Goal: Task Accomplishment & Management: Manage account settings

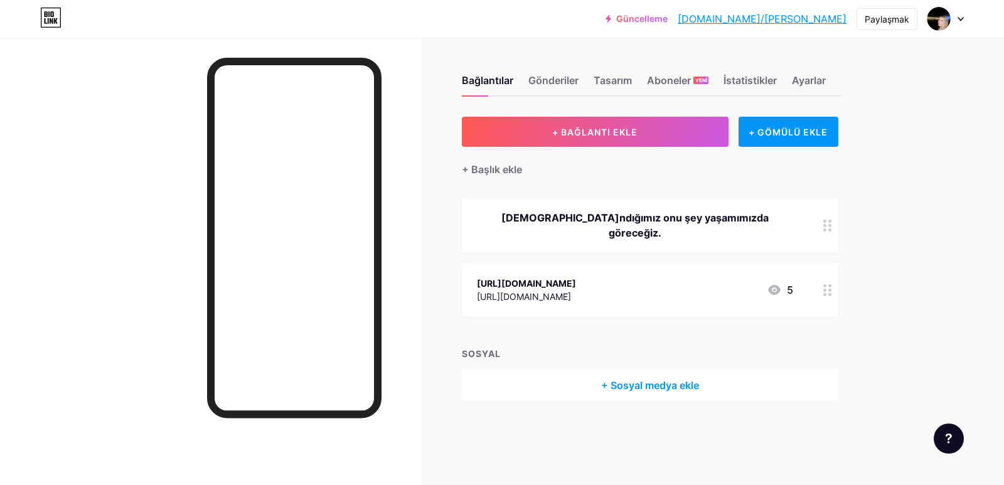
click at [787, 283] on div "5" at bounding box center [780, 290] width 26 height 15
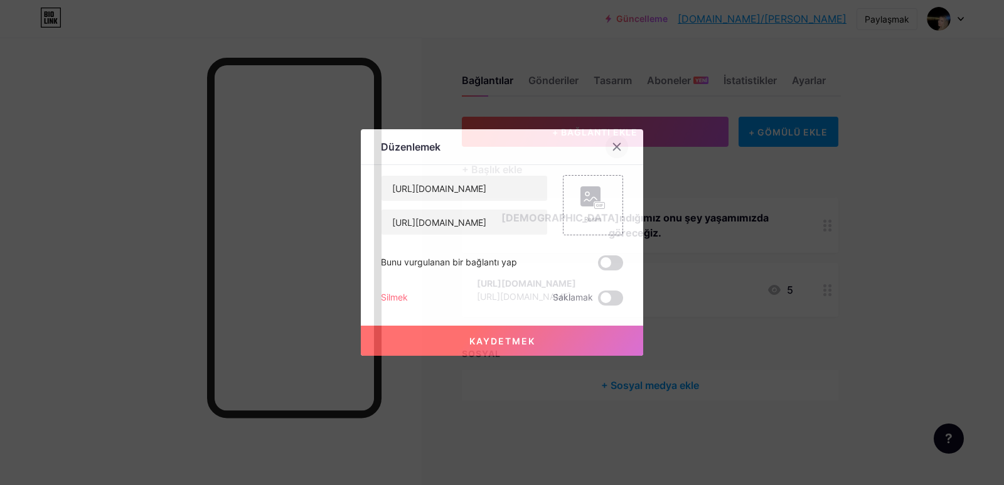
click at [606, 147] on div at bounding box center [617, 147] width 23 height 23
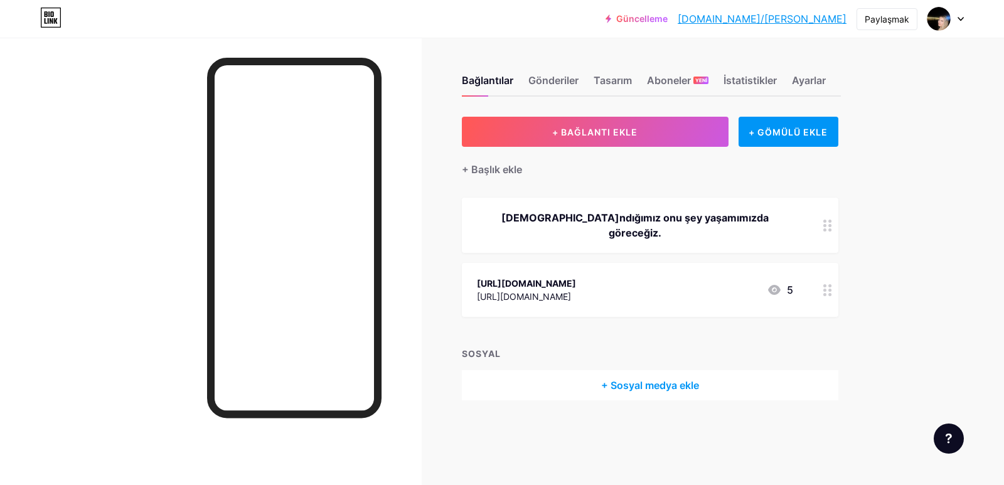
click at [774, 283] on icon at bounding box center [774, 290] width 15 height 15
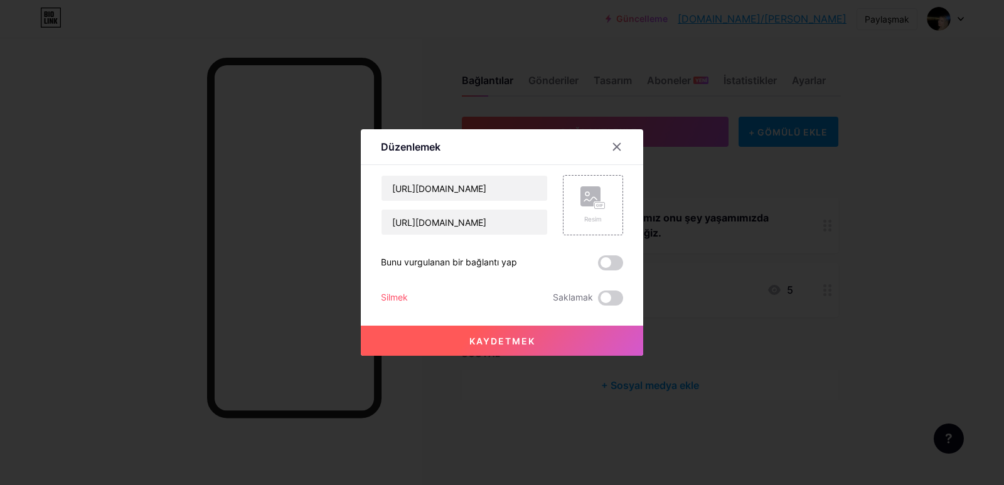
drag, startPoint x: 611, startPoint y: 153, endPoint x: 676, endPoint y: 178, distance: 70.2
click at [610, 153] on div at bounding box center [617, 147] width 23 height 23
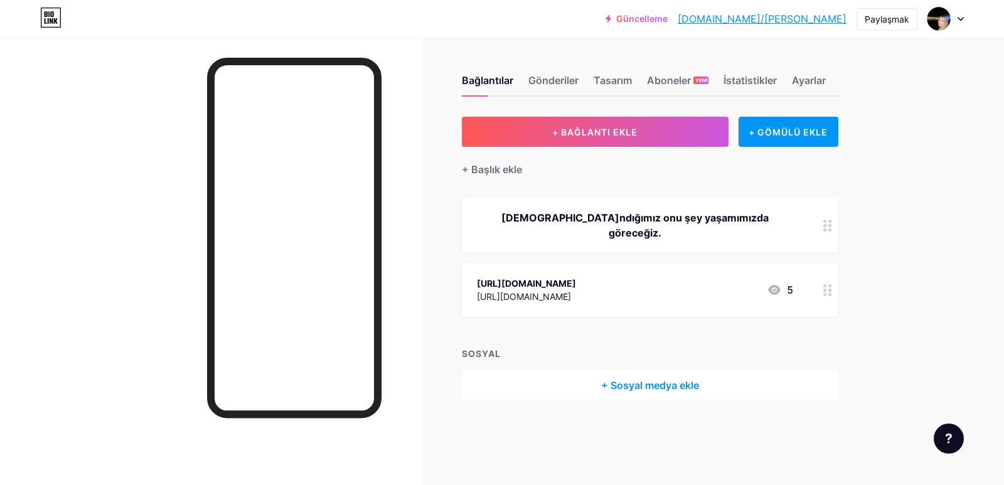
click at [824, 289] on circle at bounding box center [825, 290] width 3 height 3
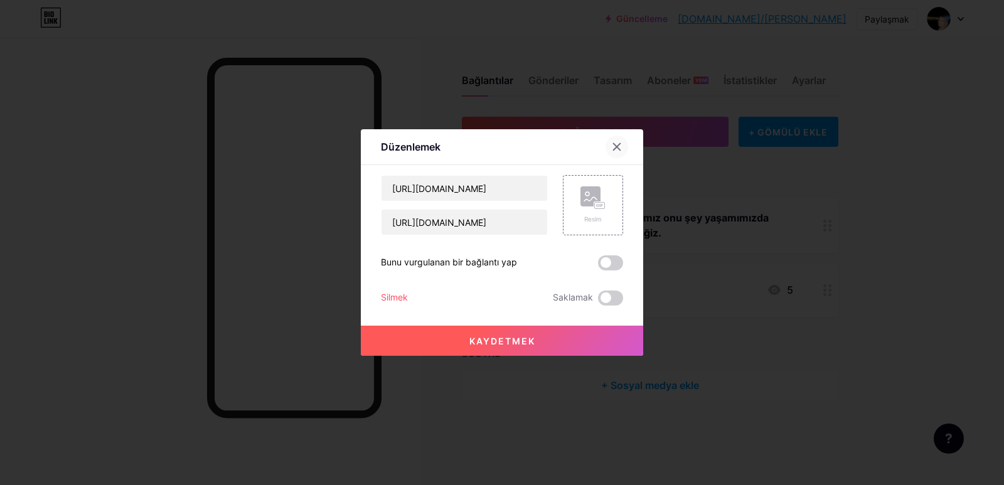
click at [612, 145] on icon at bounding box center [617, 147] width 10 height 10
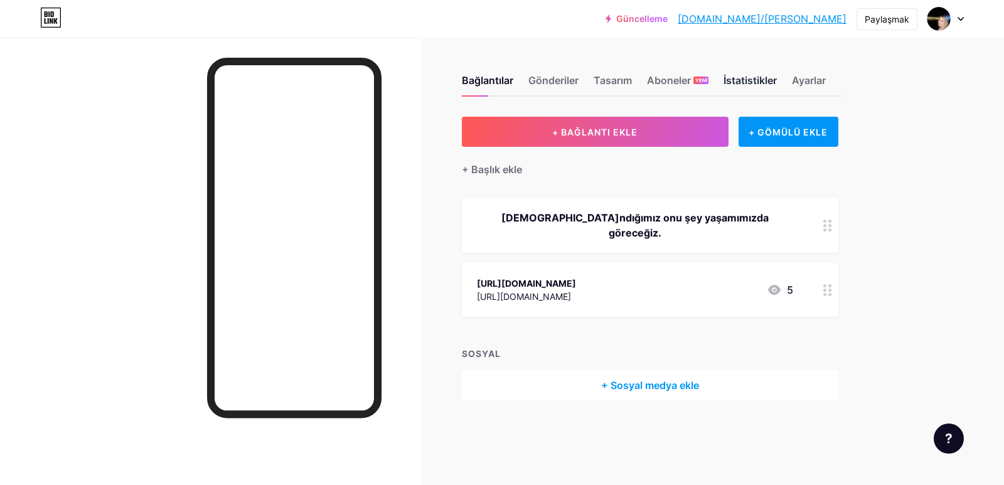
click at [768, 76] on font "İstatistikler" at bounding box center [750, 80] width 53 height 13
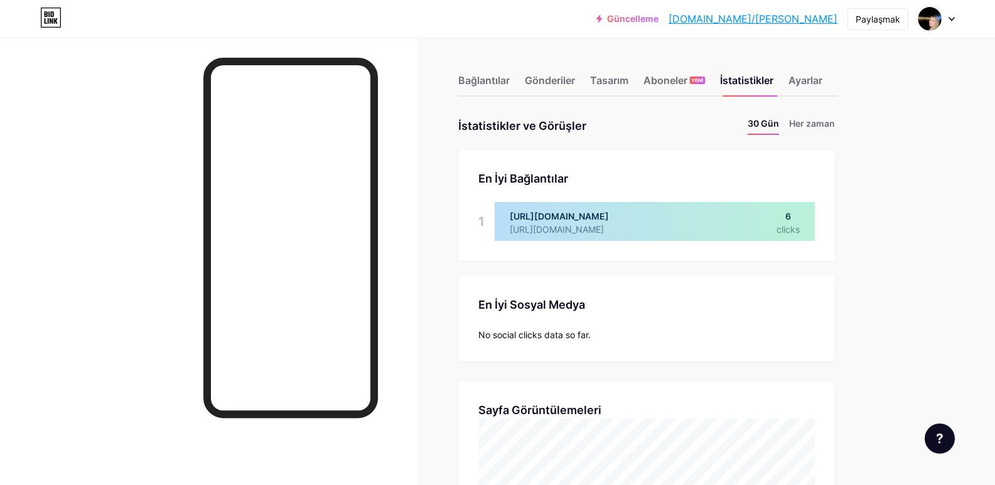
scroll to position [485, 995]
click at [514, 224] on div at bounding box center [655, 221] width 320 height 39
click at [615, 215] on div at bounding box center [655, 221] width 320 height 39
click at [788, 228] on div at bounding box center [655, 221] width 320 height 39
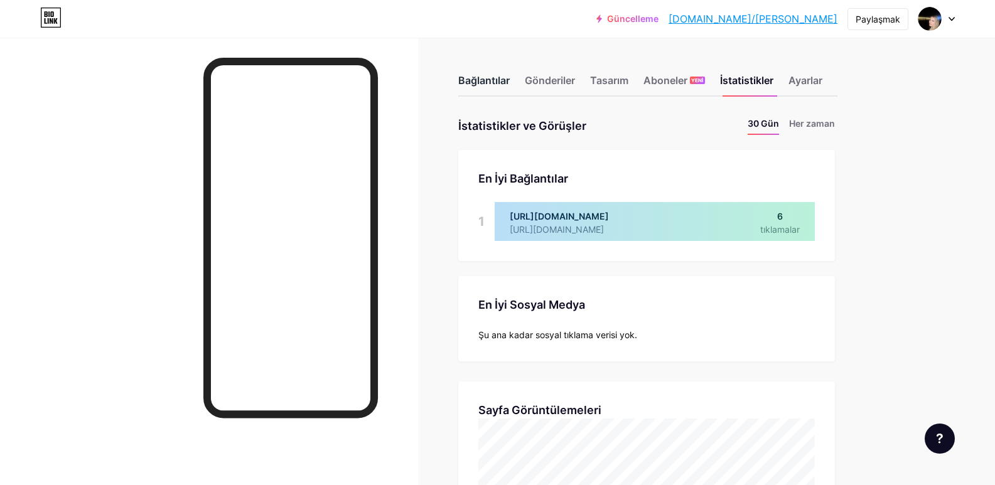
click at [473, 86] on font "Bağlantılar" at bounding box center [483, 80] width 51 height 13
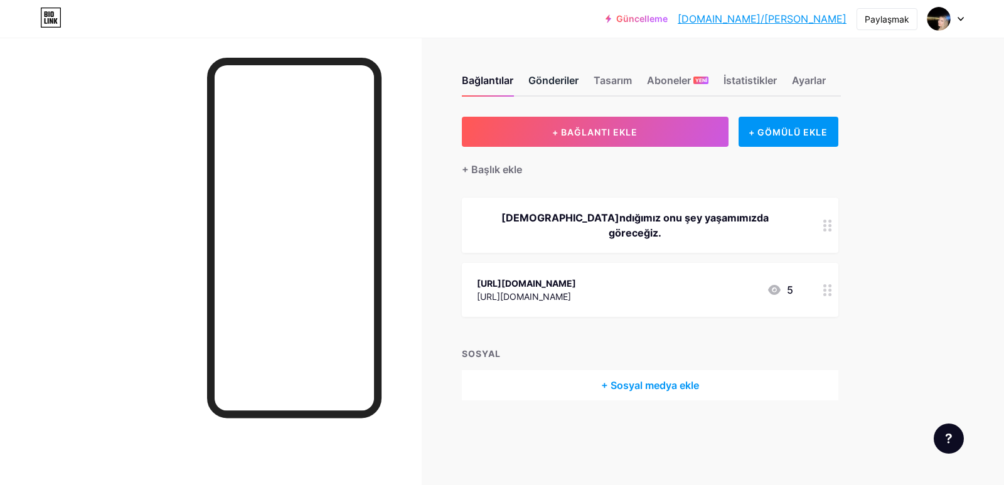
click at [549, 75] on font "Gönderiler" at bounding box center [554, 80] width 50 height 13
click at [620, 77] on font "Tasarım" at bounding box center [613, 80] width 38 height 13
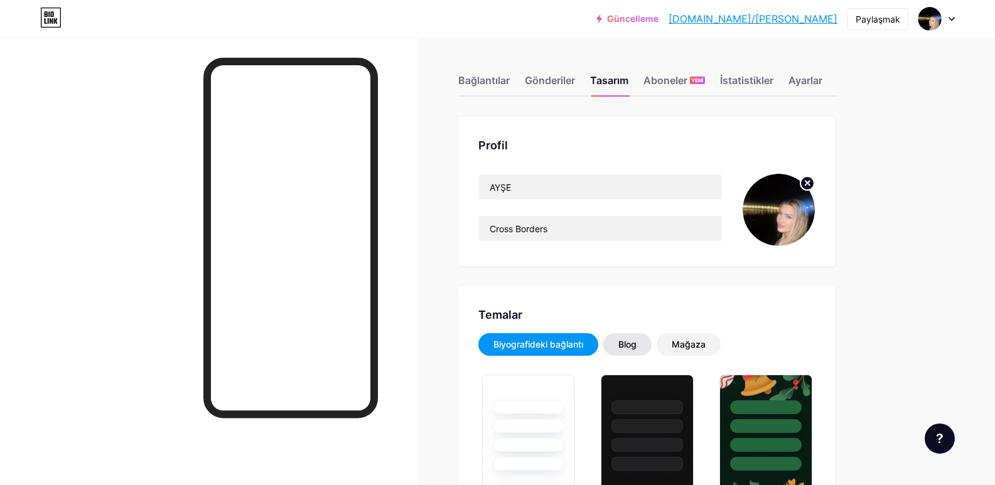
click at [642, 338] on div "Blog" at bounding box center [627, 344] width 48 height 23
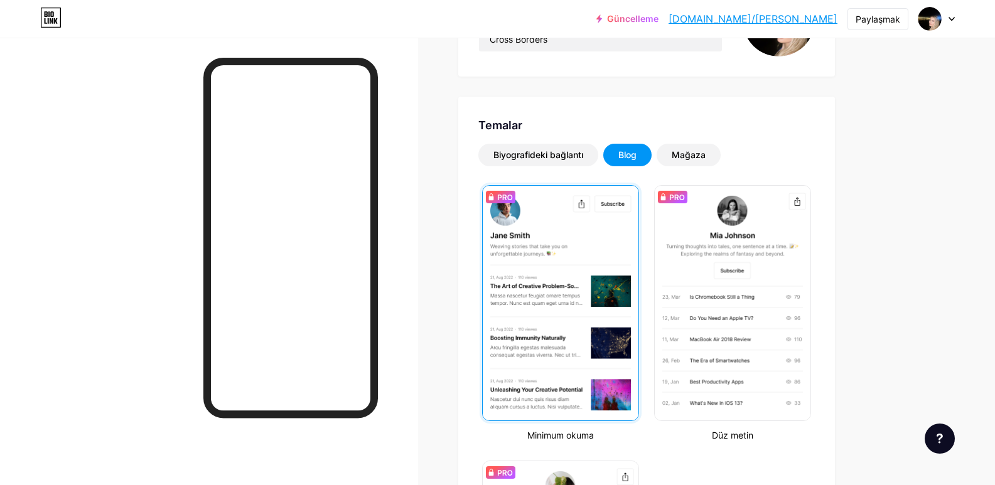
scroll to position [188, 0]
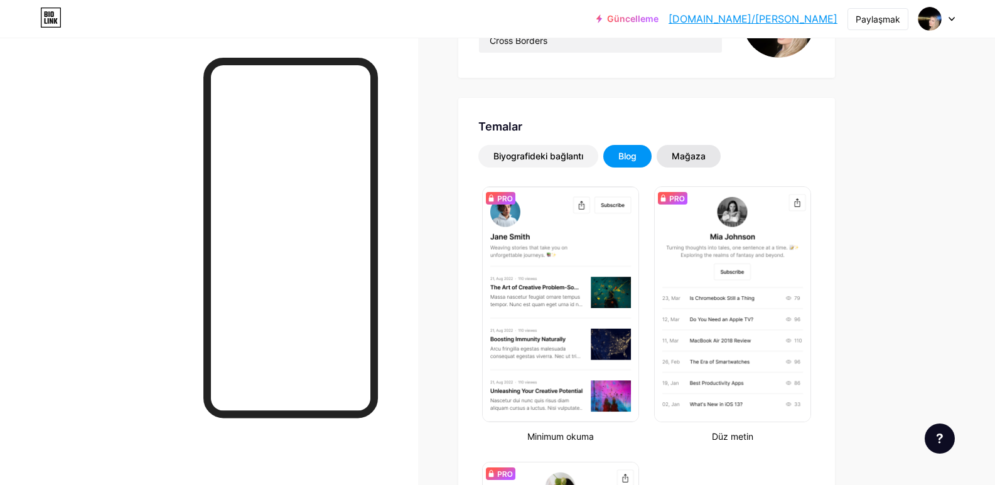
click at [692, 154] on div "Mağaza" at bounding box center [689, 156] width 64 height 23
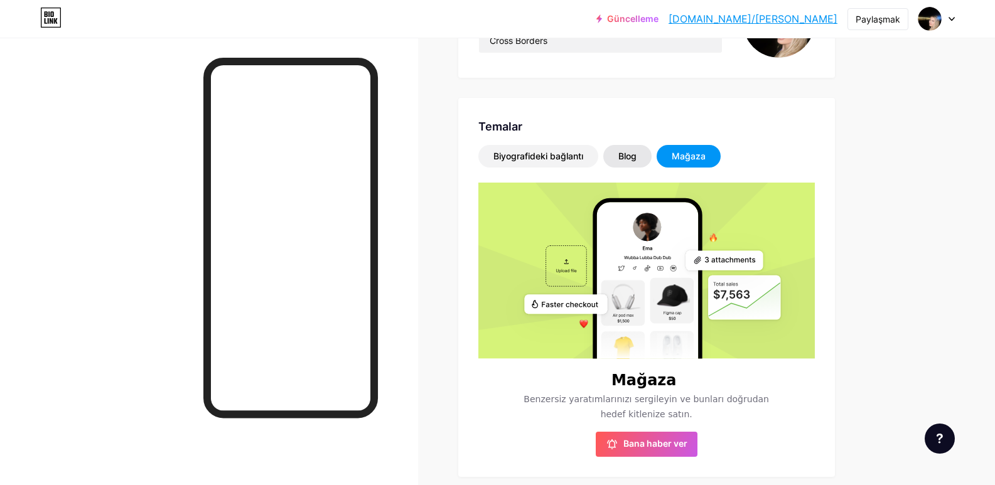
click at [634, 148] on div "Blog" at bounding box center [627, 156] width 48 height 23
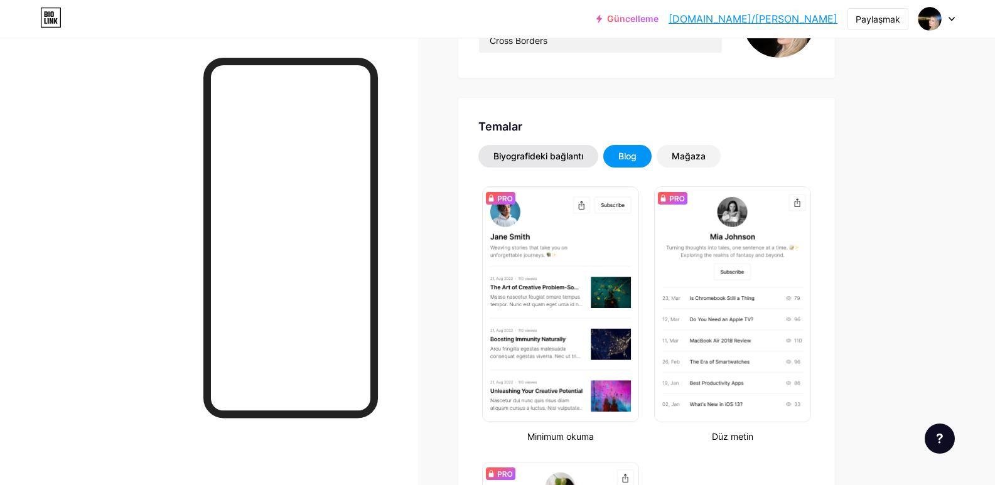
click at [573, 147] on div "Biyografideki bağlantı" at bounding box center [538, 156] width 120 height 23
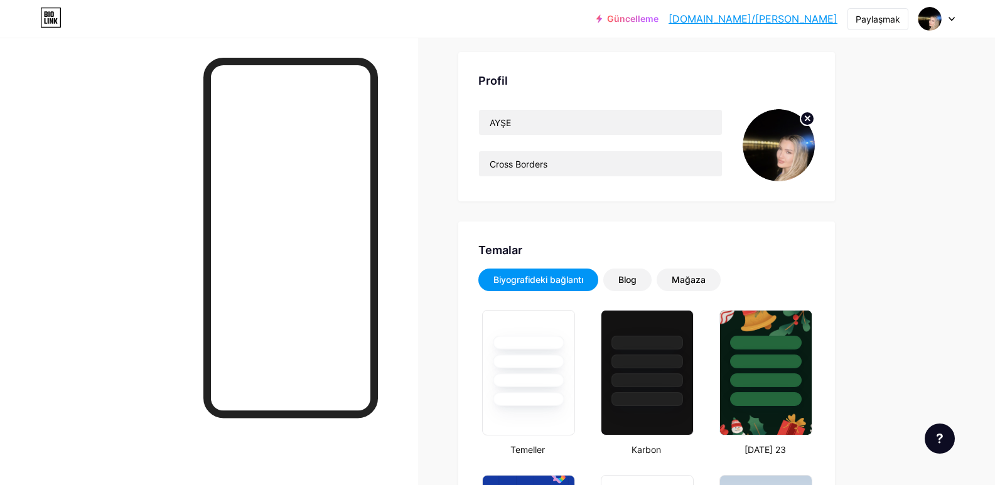
scroll to position [0, 0]
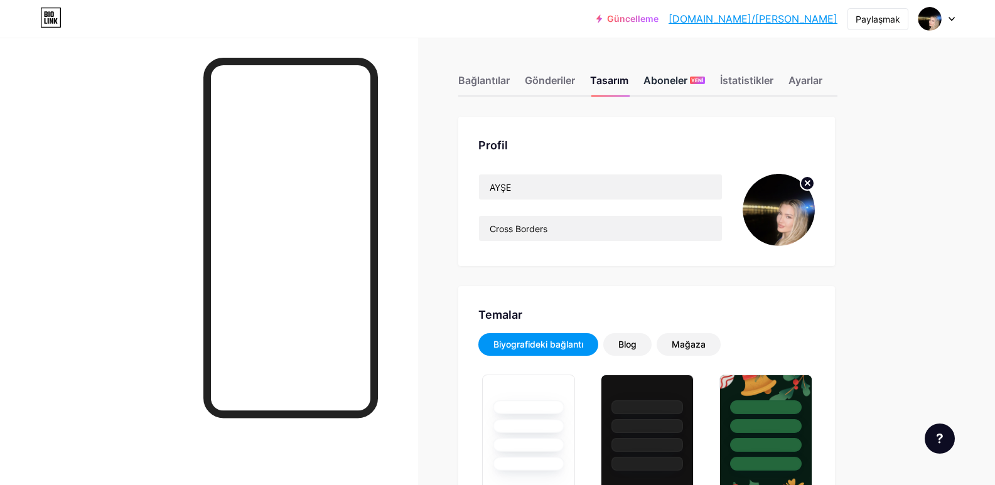
click at [662, 78] on font "Aboneler" at bounding box center [665, 80] width 44 height 13
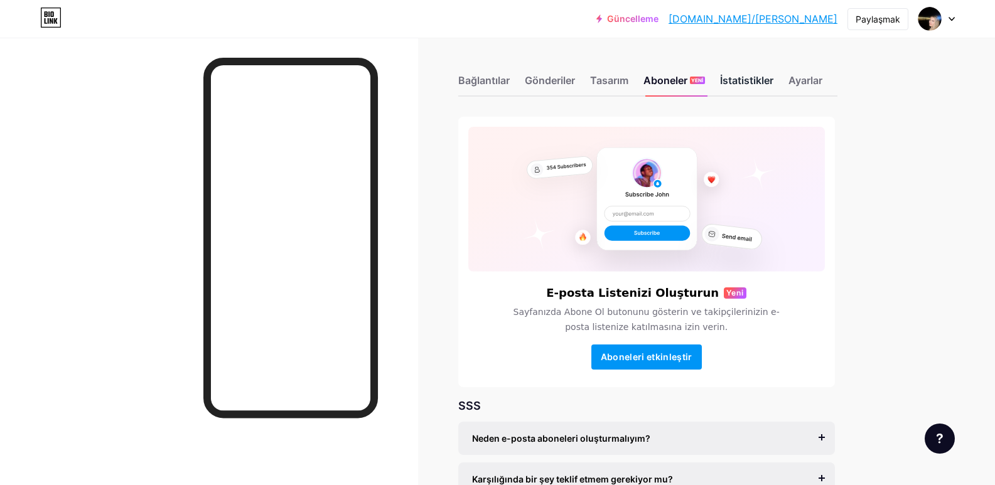
click at [751, 78] on font "İstatistikler" at bounding box center [746, 80] width 53 height 13
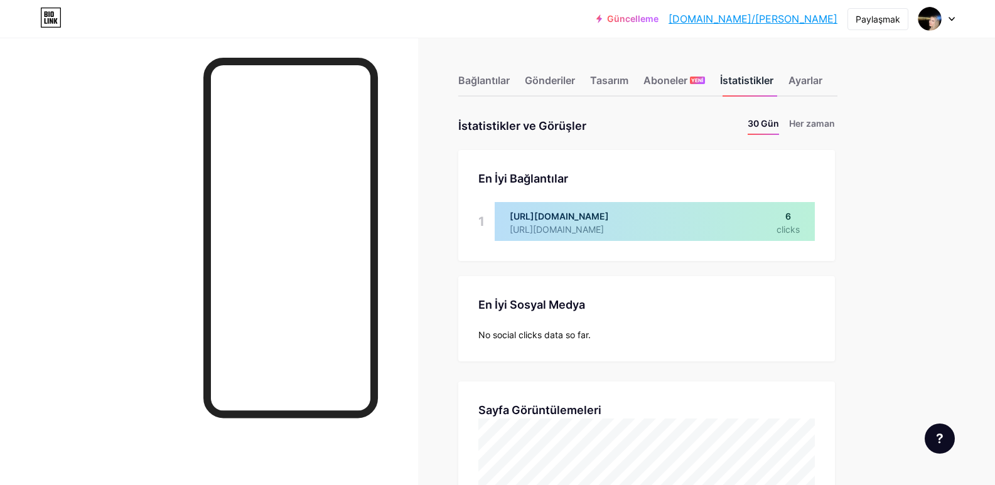
scroll to position [485, 995]
click at [817, 72] on div "Bağlantılar Gönderiler Tasarım Aboneler YENİ İstatistikler Ayarlar" at bounding box center [647, 75] width 379 height 44
click at [816, 85] on font "Ayarlar" at bounding box center [805, 80] width 34 height 13
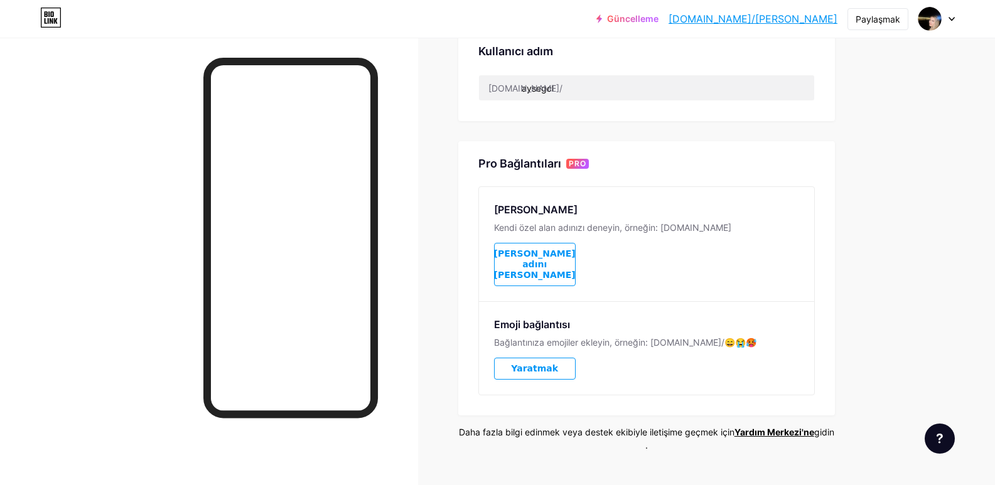
scroll to position [520, 0]
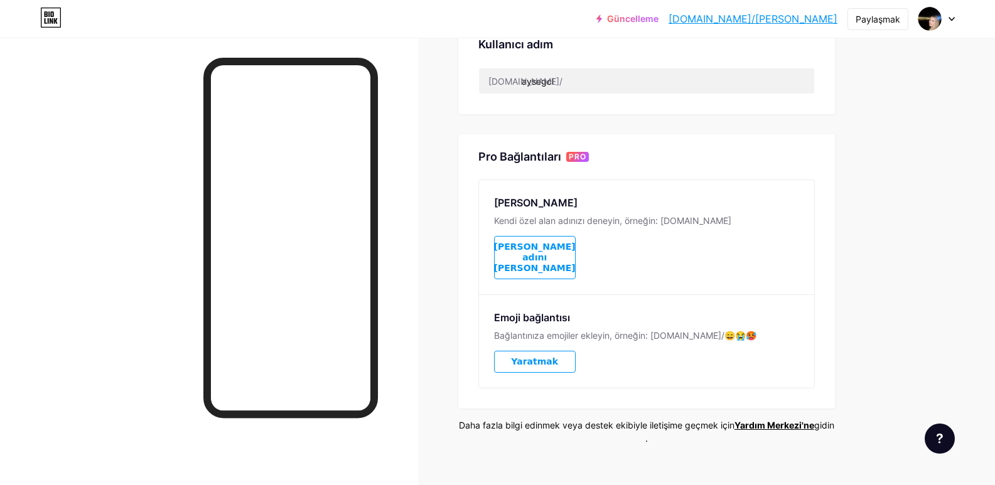
click at [541, 242] on font "[PERSON_NAME] adını [PERSON_NAME]" at bounding box center [535, 257] width 82 height 31
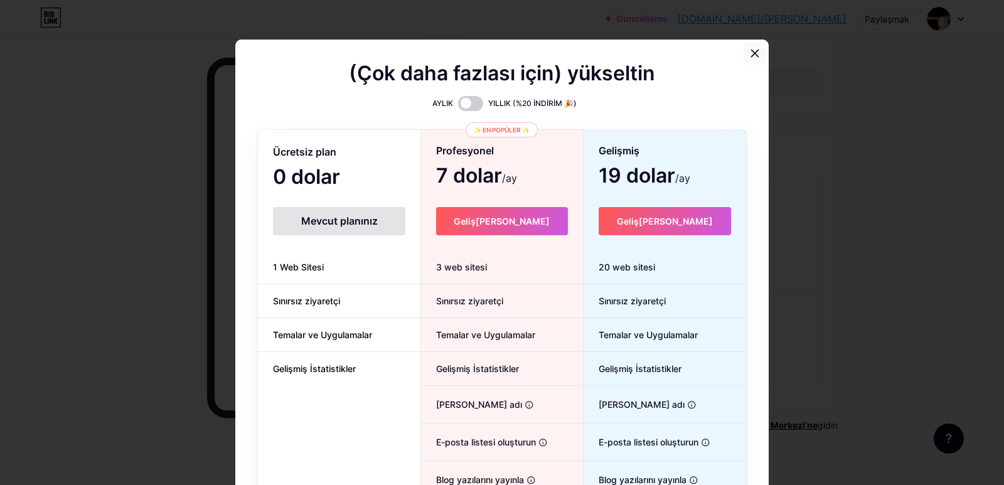
click at [753, 50] on icon at bounding box center [755, 53] width 10 height 10
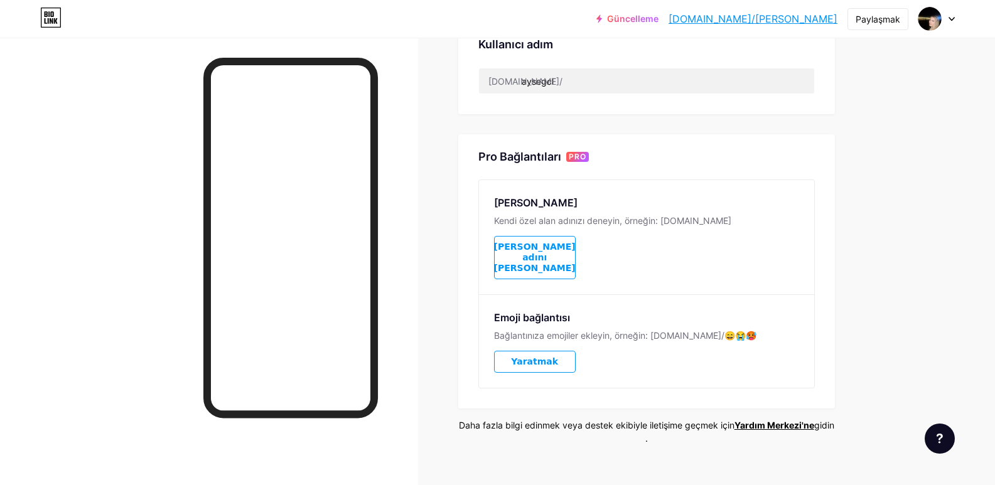
click at [517, 351] on button "Yaratmak" at bounding box center [535, 362] width 82 height 22
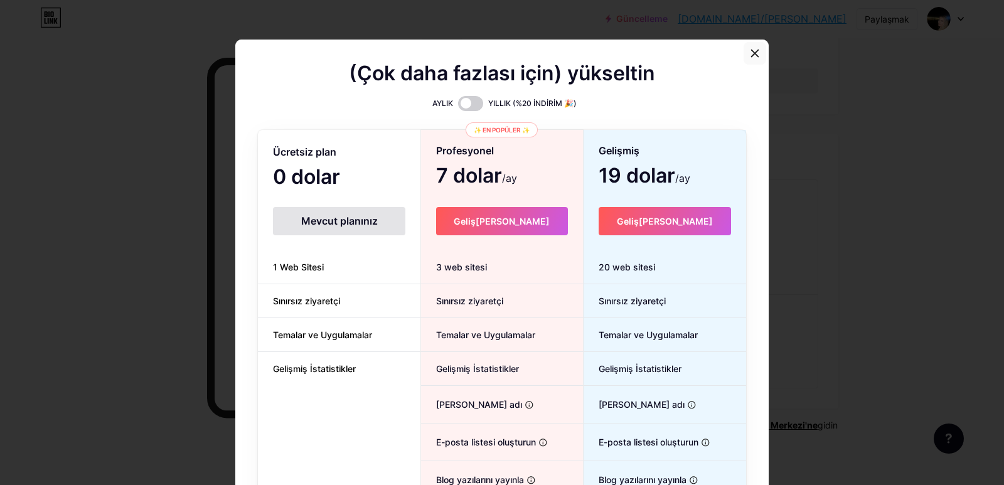
click at [758, 53] on div at bounding box center [755, 53] width 23 height 23
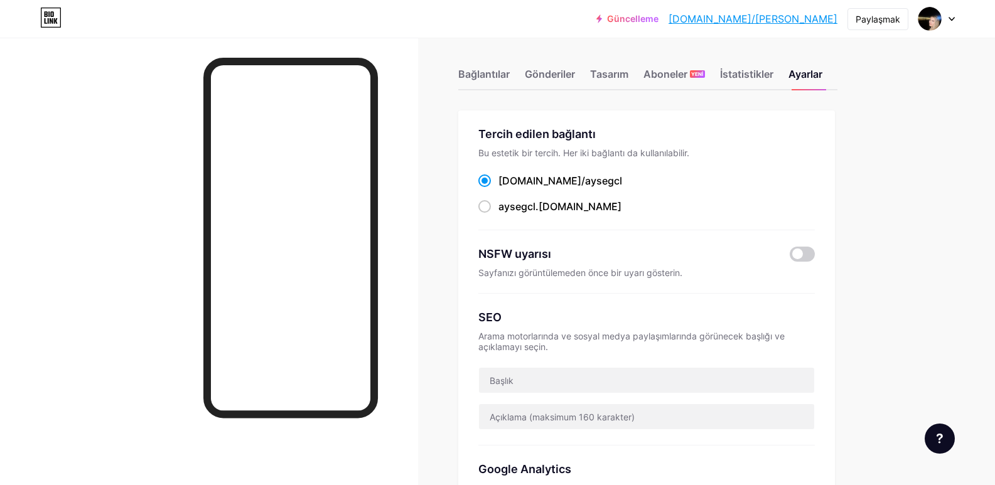
scroll to position [0, 0]
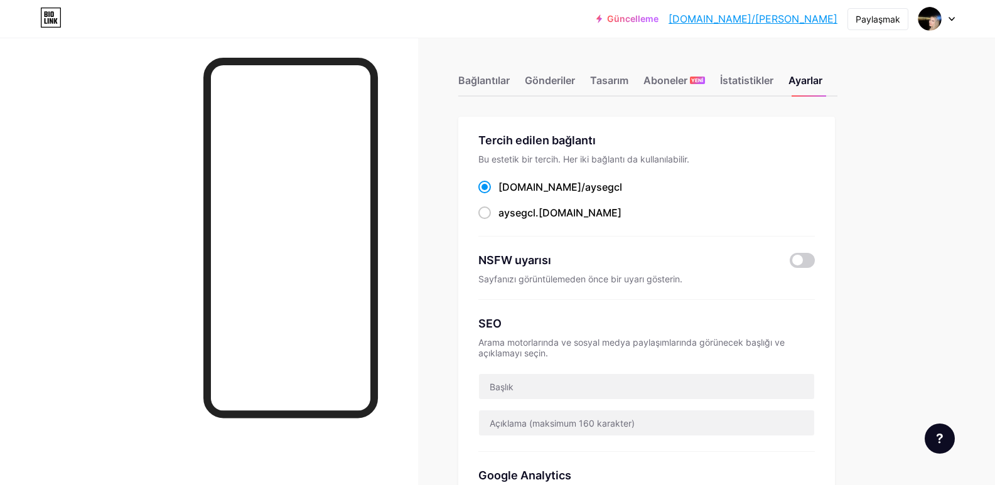
click at [659, 19] on font "Güncelleme" at bounding box center [632, 18] width 51 height 11
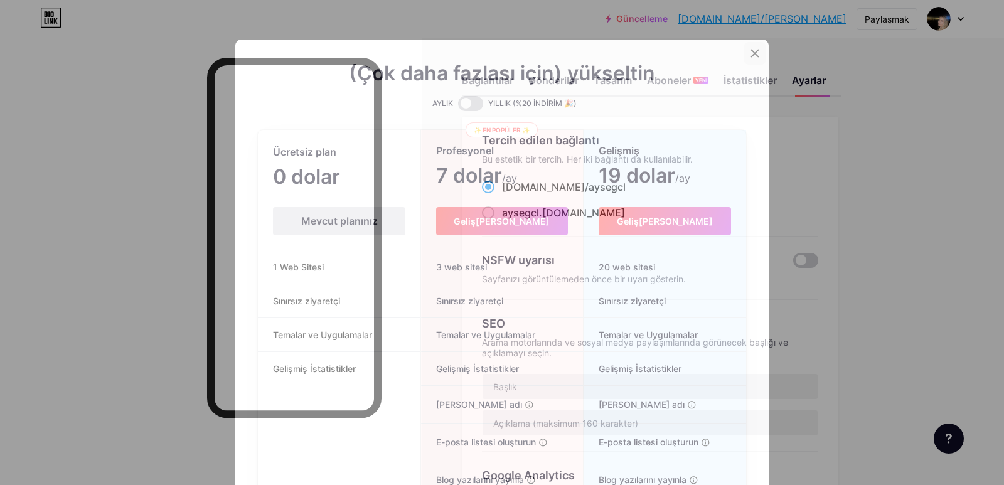
click at [750, 46] on div at bounding box center [755, 53] width 23 height 23
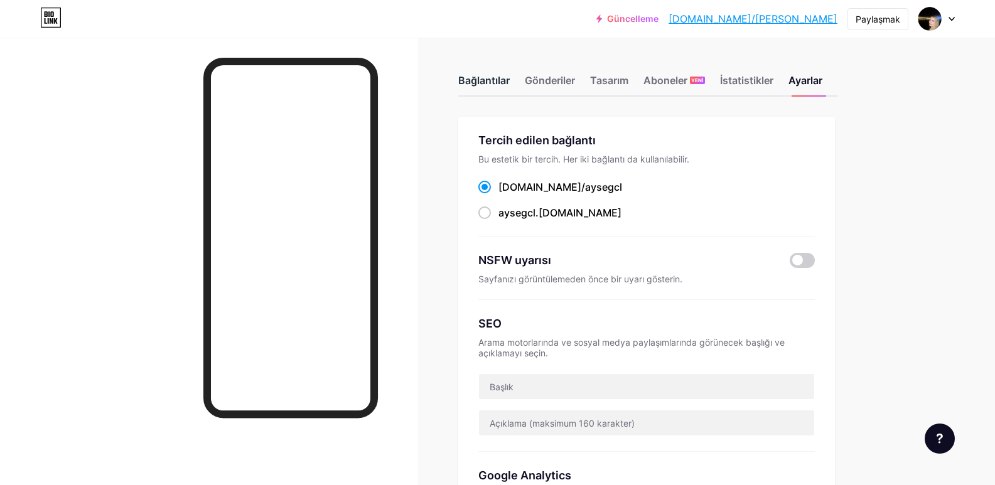
click at [494, 91] on div "Bağlantılar" at bounding box center [483, 84] width 51 height 23
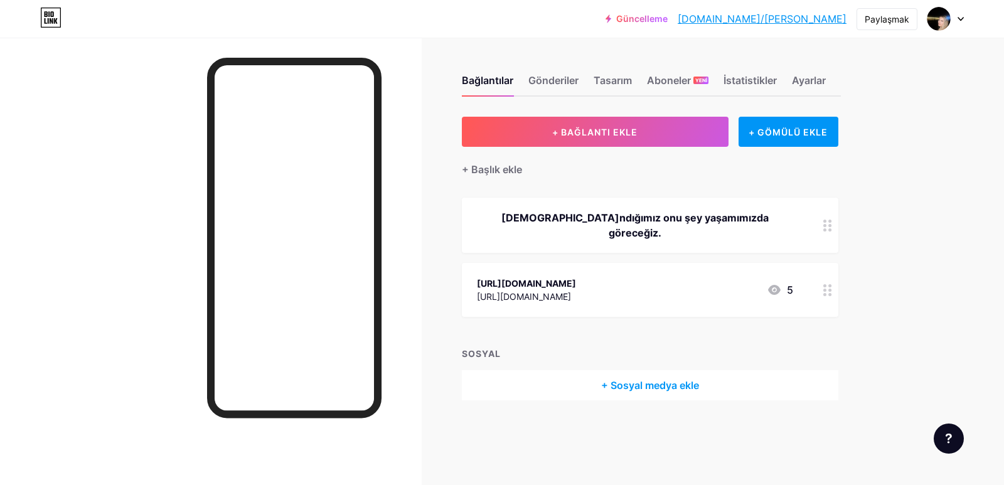
click at [775, 285] on icon at bounding box center [774, 290] width 13 height 10
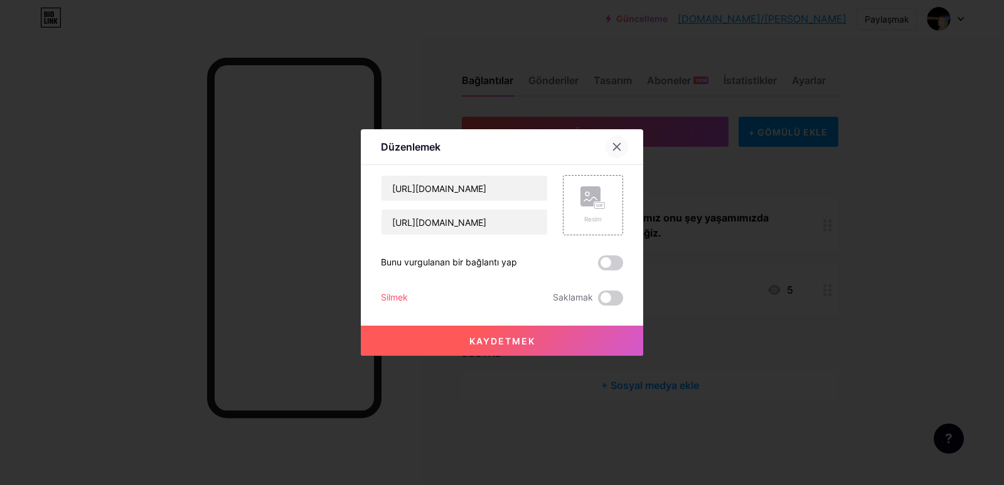
click at [614, 148] on icon at bounding box center [617, 147] width 7 height 7
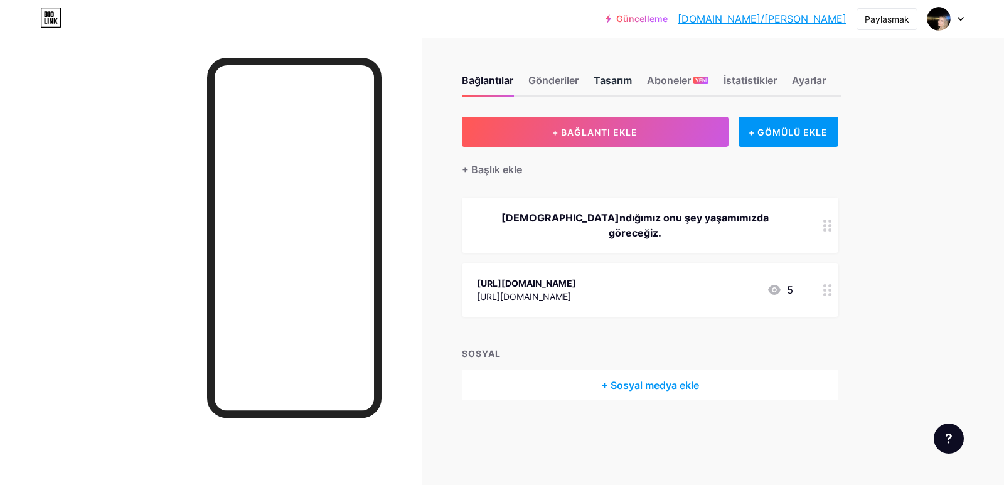
click at [610, 82] on font "Tasarım" at bounding box center [613, 80] width 38 height 13
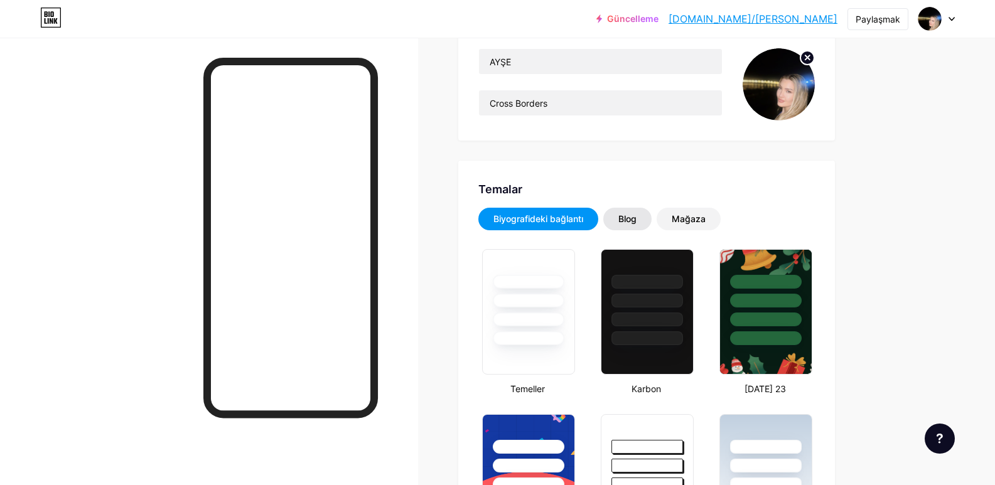
scroll to position [188, 0]
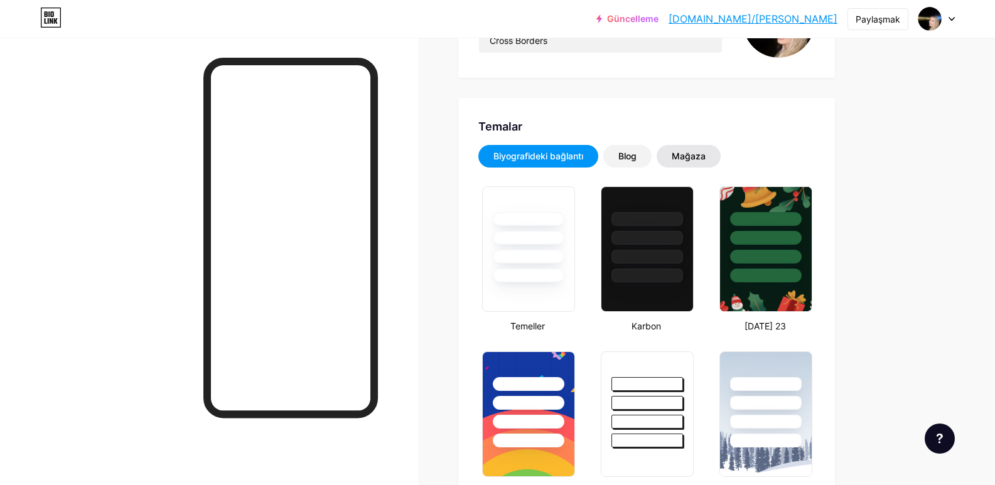
click at [688, 148] on div "Mağaza" at bounding box center [689, 156] width 64 height 23
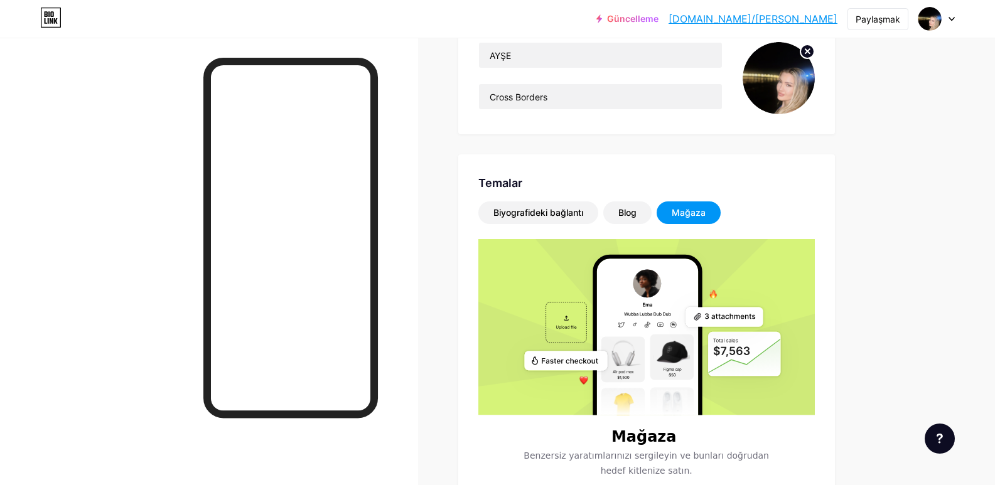
scroll to position [63, 0]
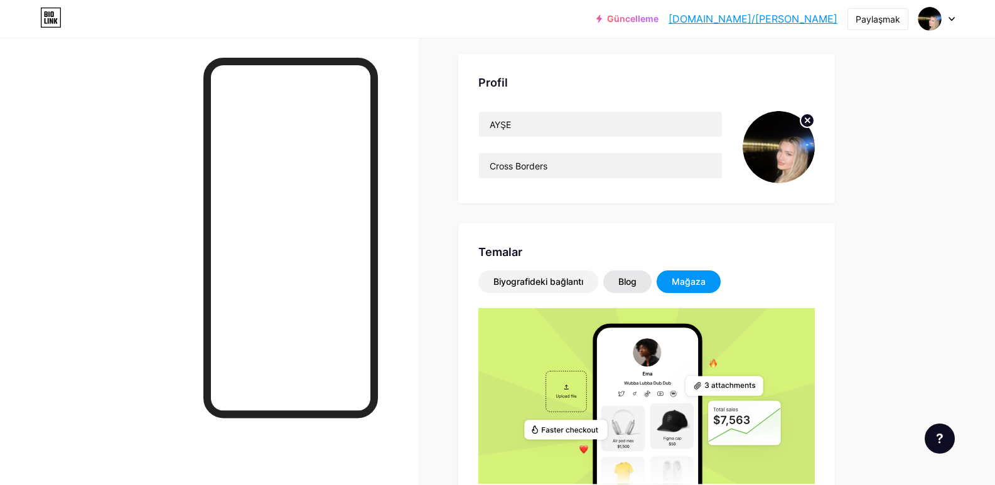
click at [630, 279] on font "Blog" at bounding box center [627, 281] width 18 height 11
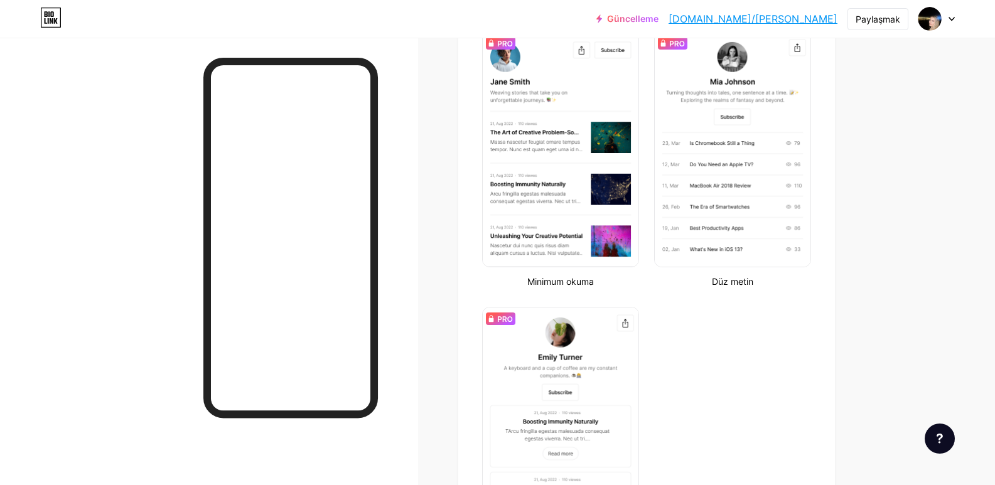
scroll to position [377, 0]
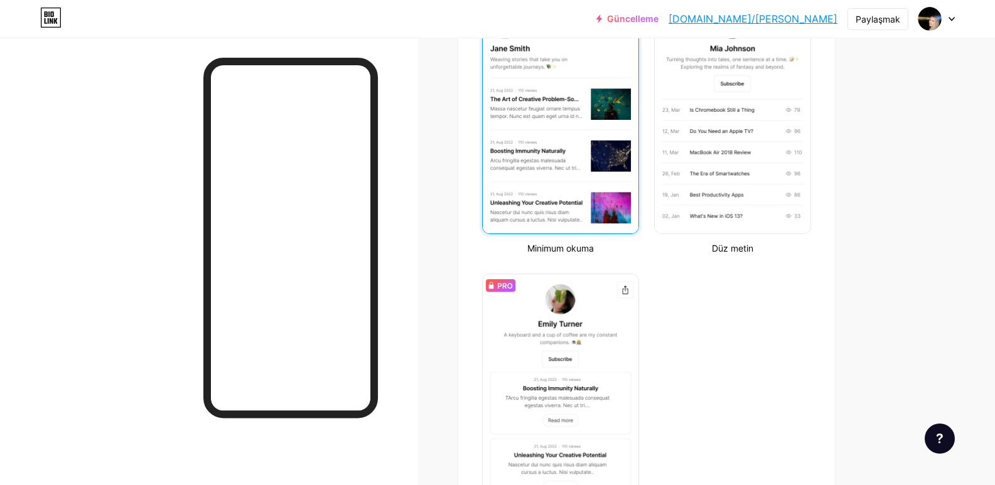
click at [554, 99] on img at bounding box center [561, 116] width 156 height 235
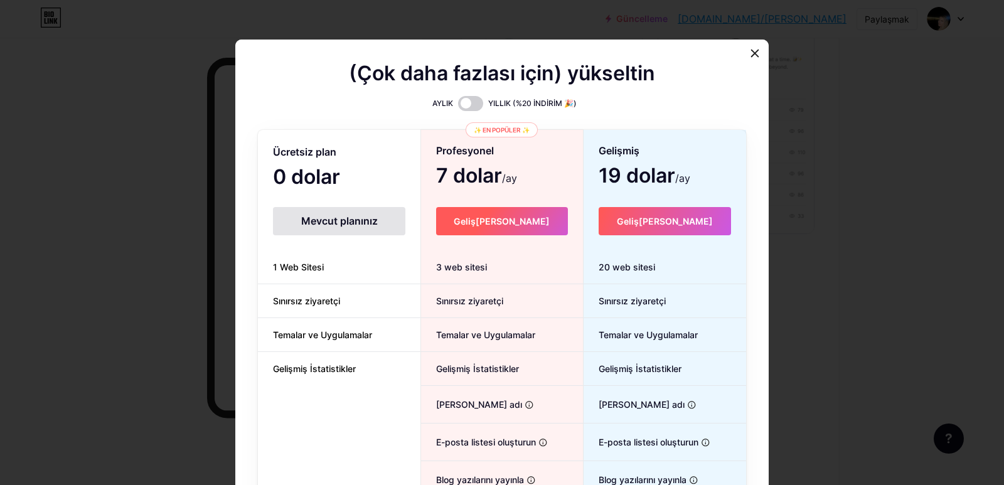
click at [503, 225] on font "Geliş[PERSON_NAME]" at bounding box center [502, 221] width 96 height 11
click at [755, 56] on icon at bounding box center [755, 53] width 10 height 10
